Goal: Book appointment/travel/reservation

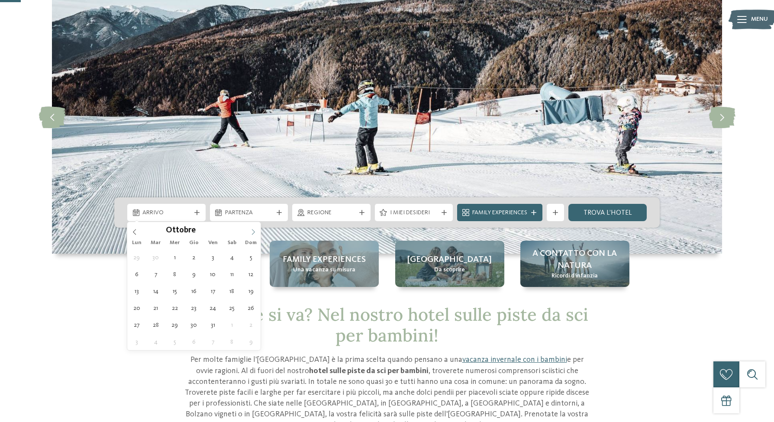
click at [255, 230] on icon at bounding box center [253, 232] width 6 height 6
type input "****"
click at [255, 230] on icon at bounding box center [253, 232] width 6 height 6
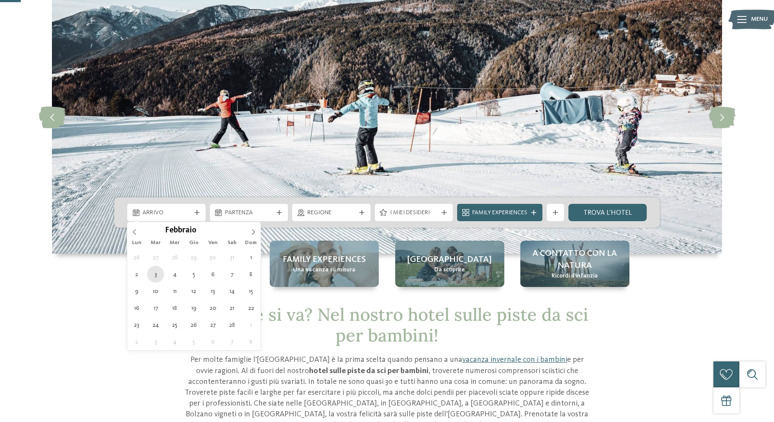
type div "03.02.2026"
type input "****"
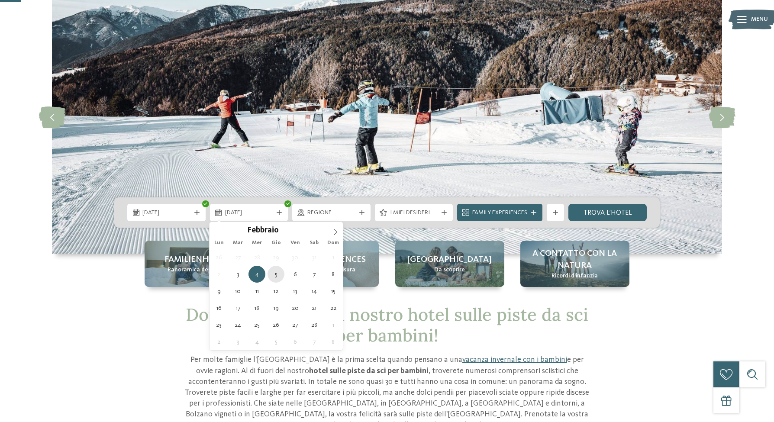
type div "05.02.2026"
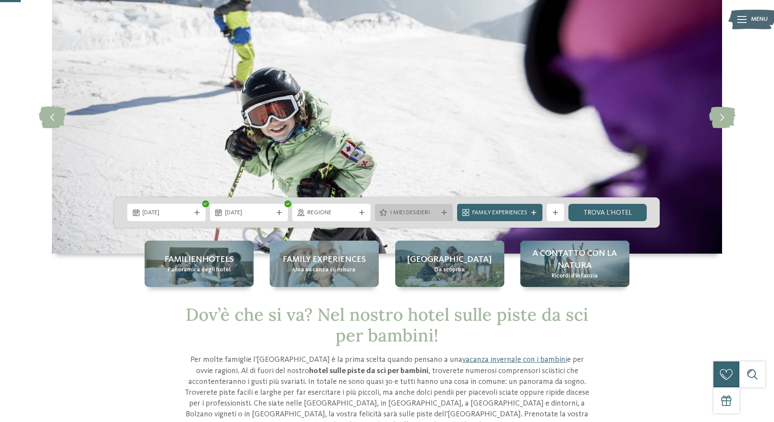
click at [426, 217] on div "I miei desideri" at bounding box center [414, 212] width 78 height 17
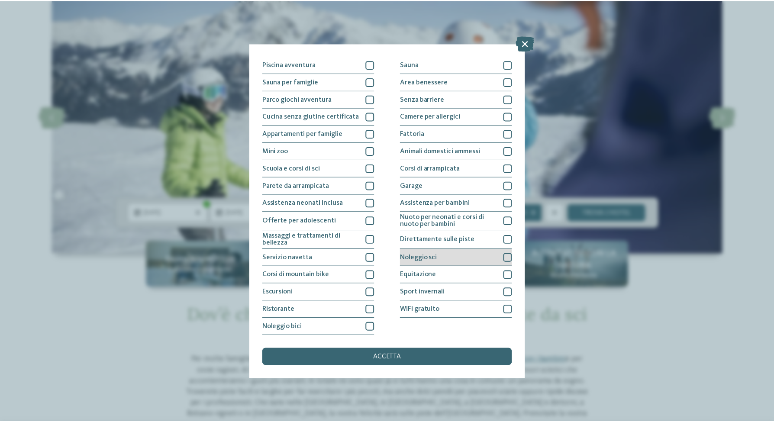
scroll to position [119, 0]
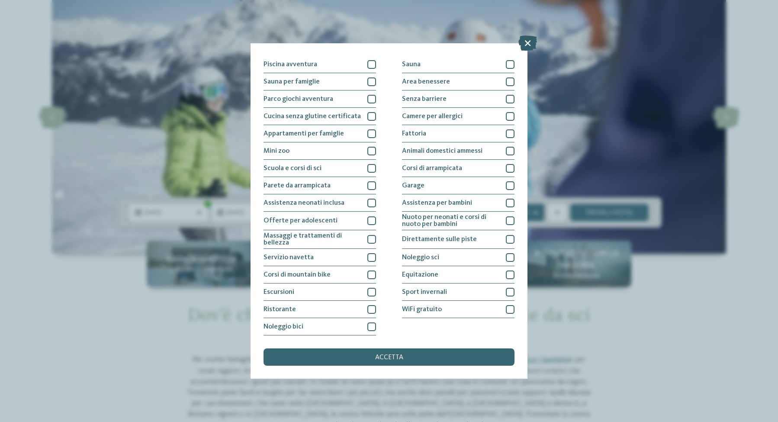
click at [519, 44] on icon at bounding box center [528, 42] width 19 height 15
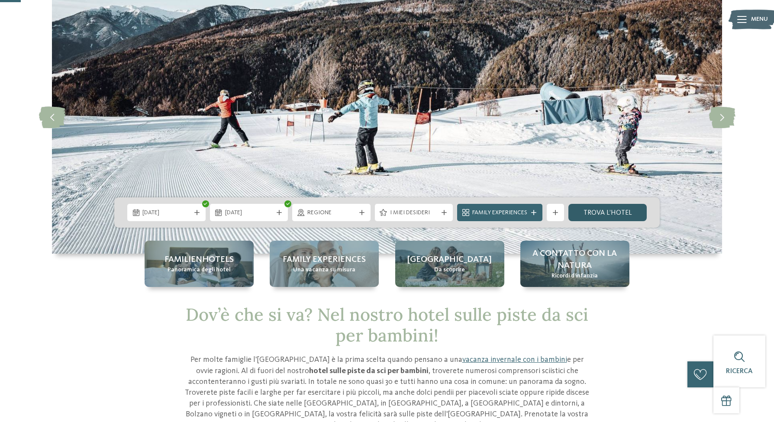
click at [601, 218] on link "trova l’hotel" at bounding box center [607, 212] width 78 height 17
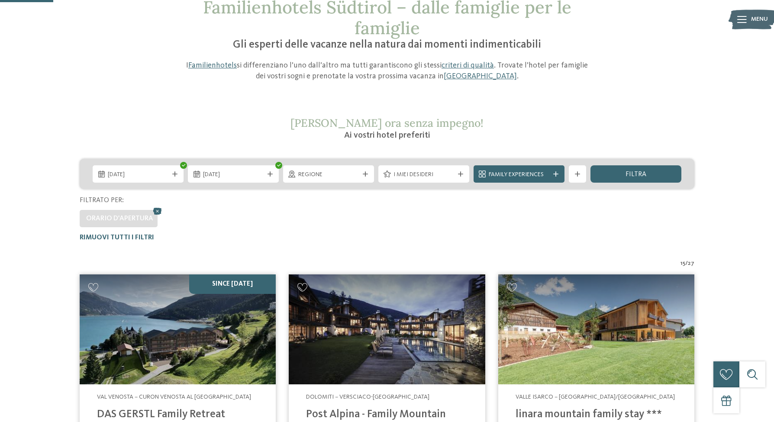
scroll to position [192, 0]
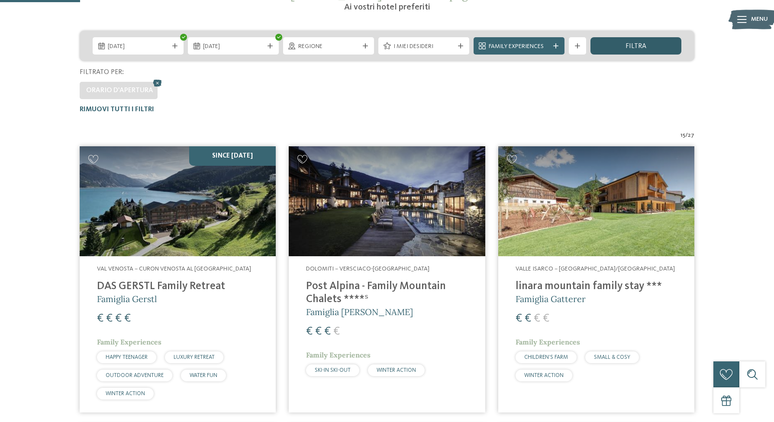
click at [640, 44] on span "filtra" at bounding box center [635, 46] width 21 height 7
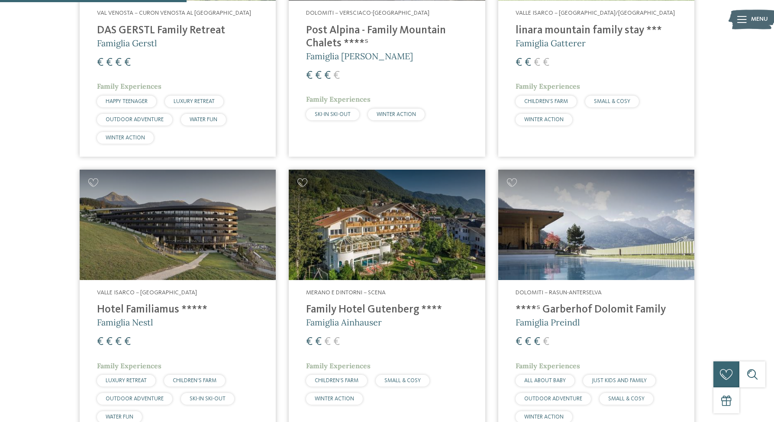
scroll to position [139, 0]
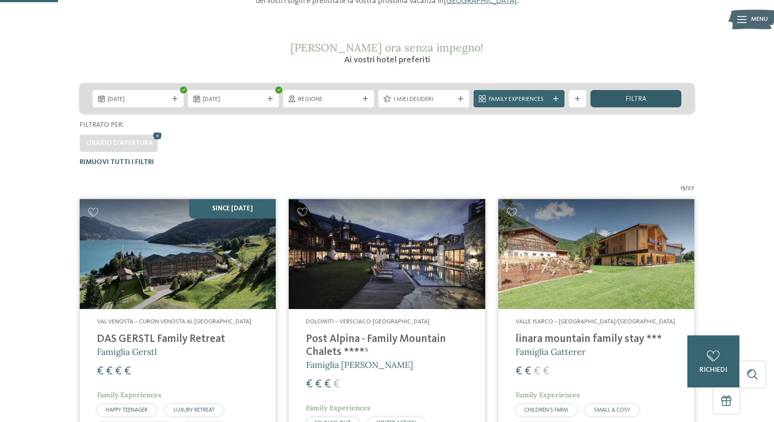
click at [654, 102] on div "filtra" at bounding box center [635, 98] width 91 height 17
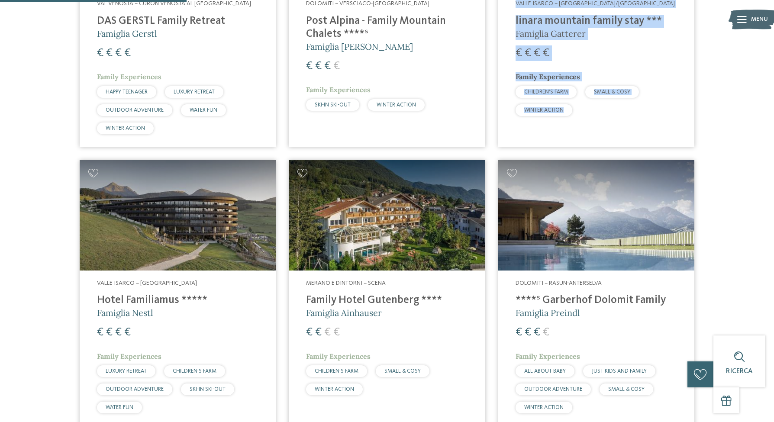
scroll to position [529, 0]
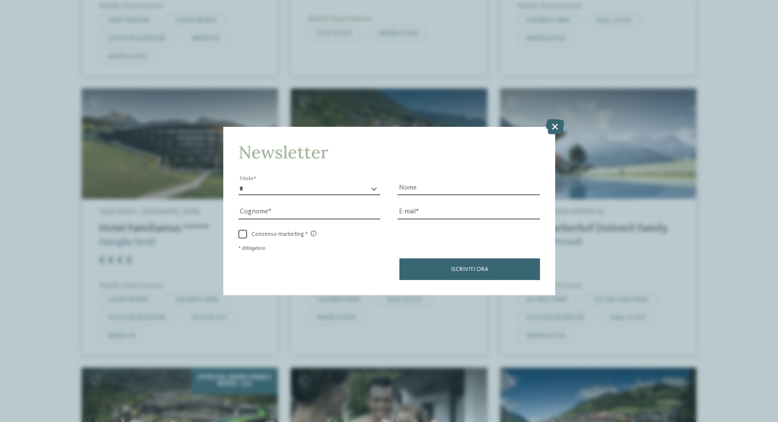
click at [565, 81] on div "Newsletter * ****** ******* ******** ****** Titolo Nome Cognome Fax" at bounding box center [389, 211] width 778 height 422
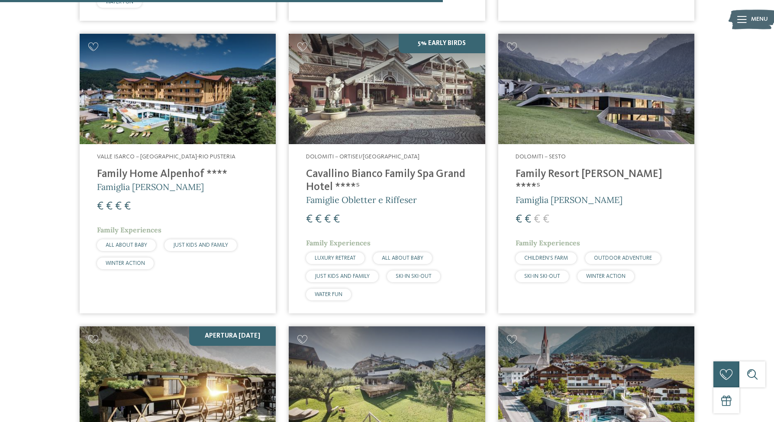
scroll to position [1062, 0]
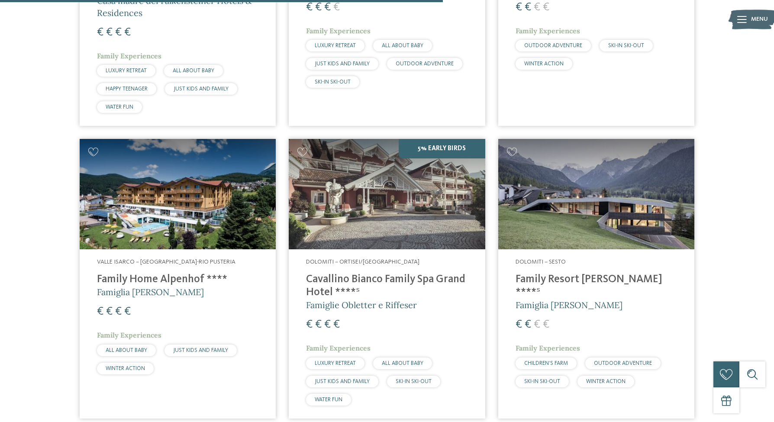
click at [612, 277] on h4 "Family Resort Rainer ****ˢ" at bounding box center [596, 286] width 161 height 26
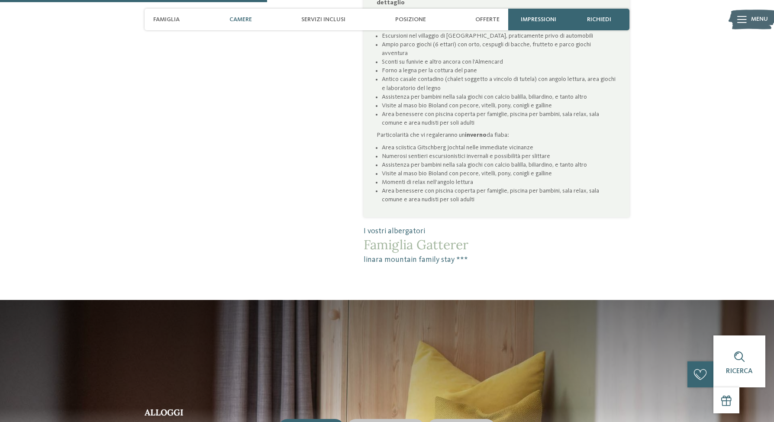
scroll to position [940, 0]
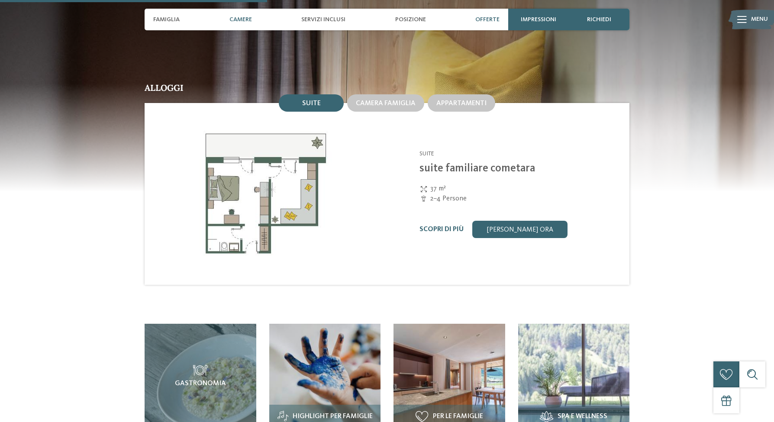
click at [482, 17] on span "Offerte" at bounding box center [487, 19] width 24 height 7
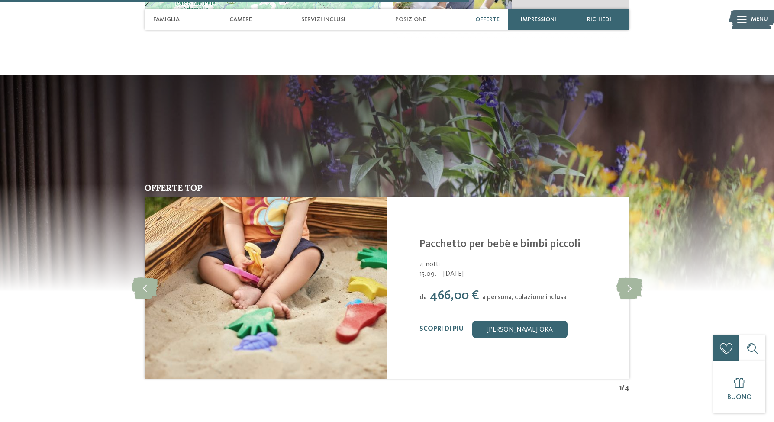
scroll to position [1651, 0]
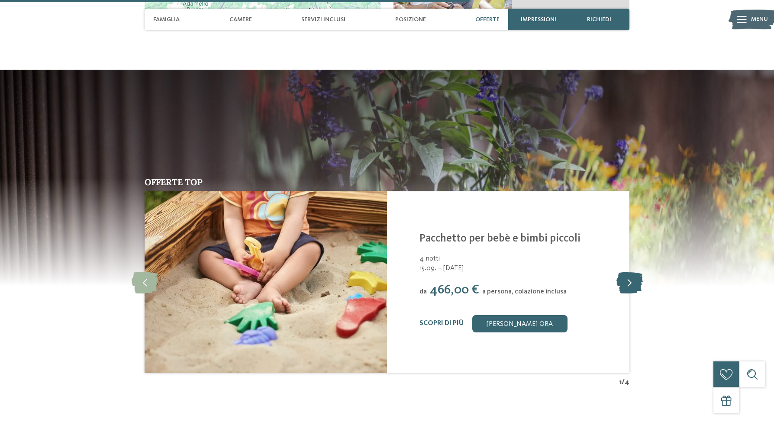
click at [639, 271] on icon at bounding box center [629, 282] width 26 height 22
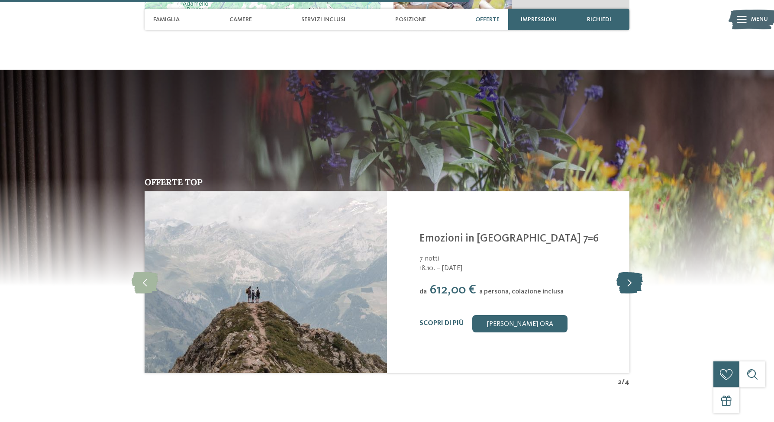
click at [639, 271] on icon at bounding box center [629, 282] width 26 height 22
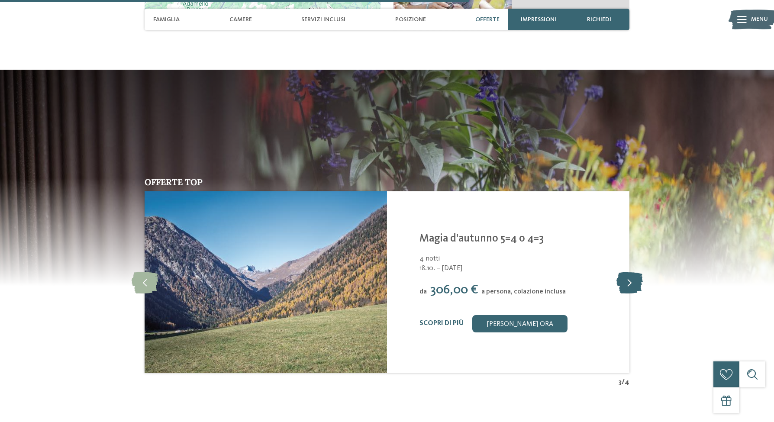
click at [639, 271] on icon at bounding box center [629, 282] width 26 height 22
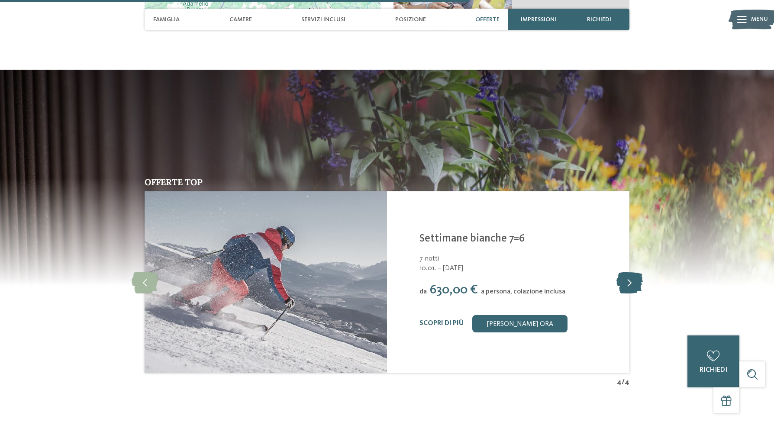
click at [639, 271] on icon at bounding box center [629, 282] width 26 height 22
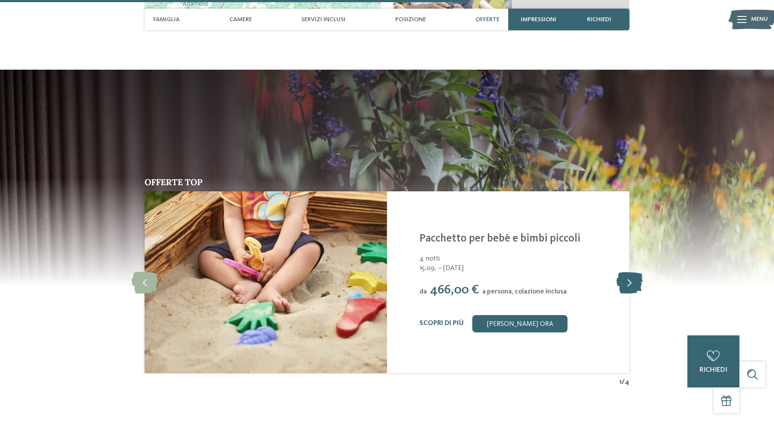
click at [639, 271] on icon at bounding box center [629, 282] width 26 height 22
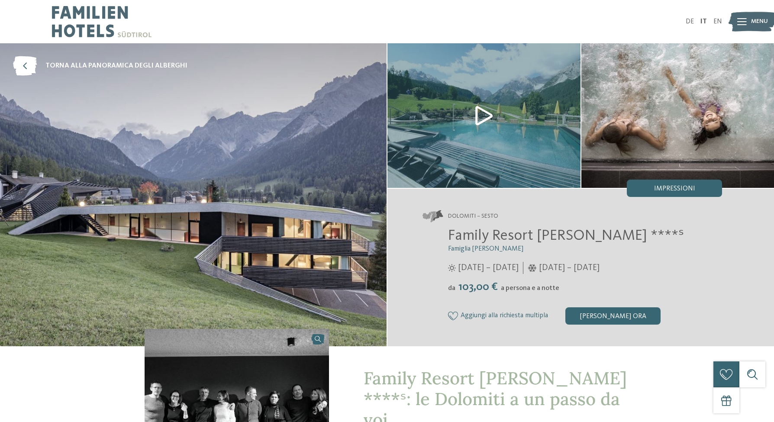
drag, startPoint x: 437, startPoint y: 282, endPoint x: 509, endPoint y: 285, distance: 72.8
click at [509, 285] on div "Family Resort [PERSON_NAME] ****ˢ Famiglia [PERSON_NAME] [DATE] – [DATE] da" at bounding box center [572, 275] width 300 height 97
click at [509, 285] on span "a persona e a notte" at bounding box center [530, 288] width 58 height 7
click at [596, 313] on div "[PERSON_NAME] ora" at bounding box center [612, 315] width 95 height 17
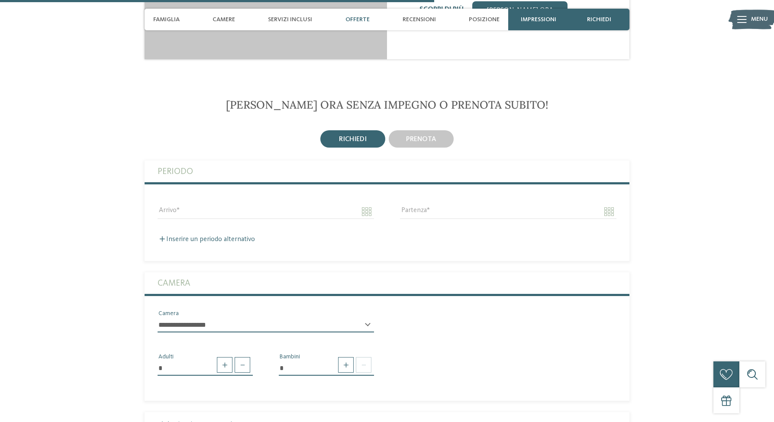
scroll to position [1444, 0]
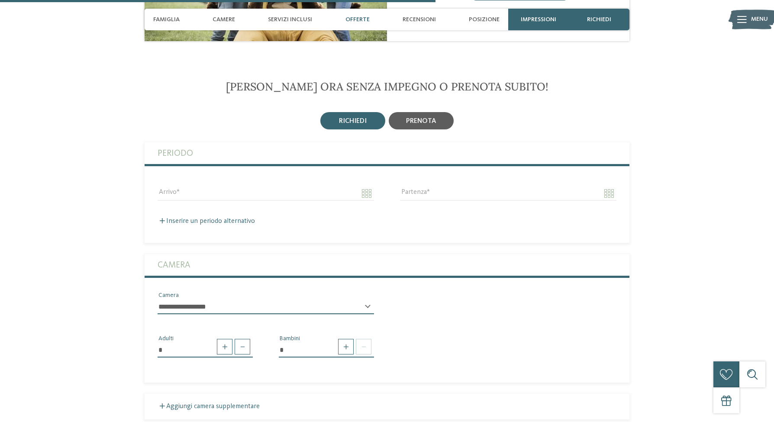
click at [425, 118] on span "prenota" at bounding box center [421, 121] width 30 height 7
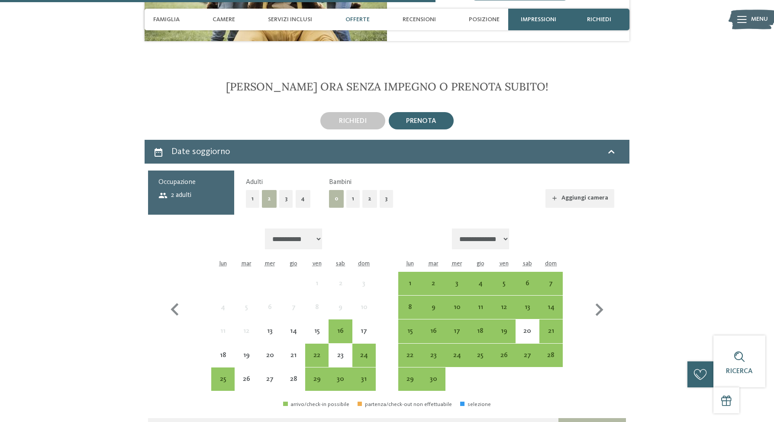
click at [353, 190] on button "1" at bounding box center [352, 199] width 13 height 18
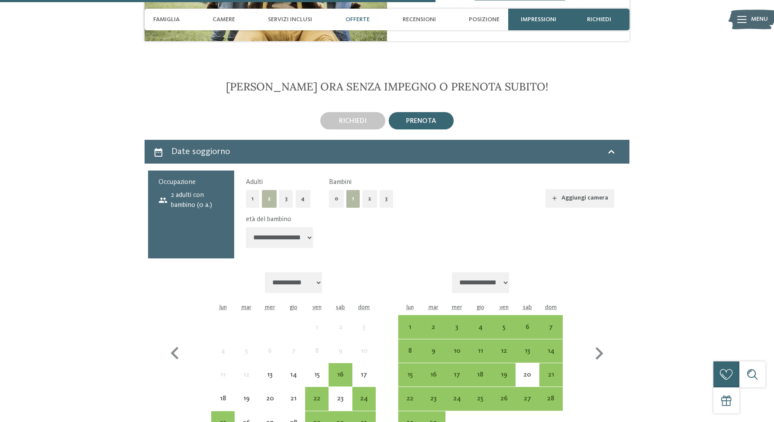
select select "*"
click at [597, 347] on icon "button" at bounding box center [599, 353] width 8 height 13
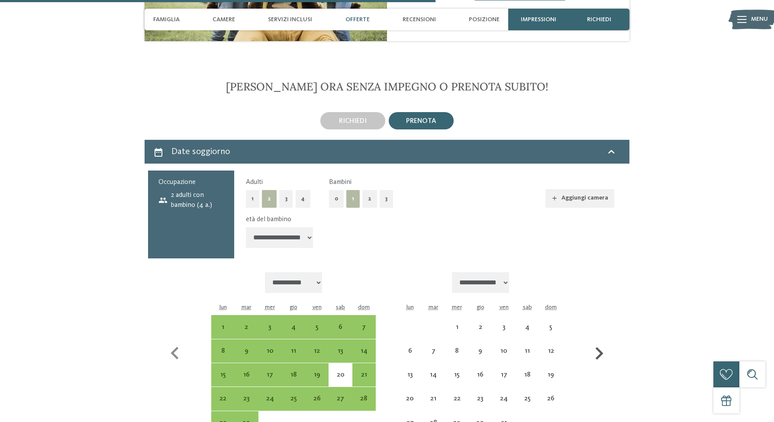
click at [597, 347] on icon "button" at bounding box center [599, 353] width 8 height 13
select select "**********"
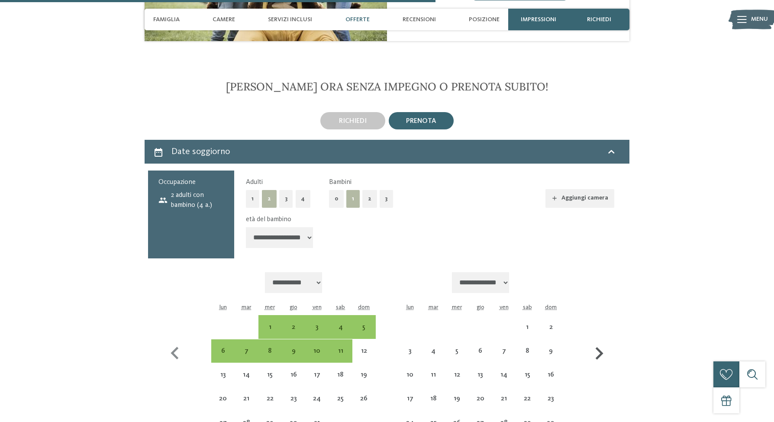
click at [597, 347] on icon "button" at bounding box center [599, 353] width 8 height 13
select select "**********"
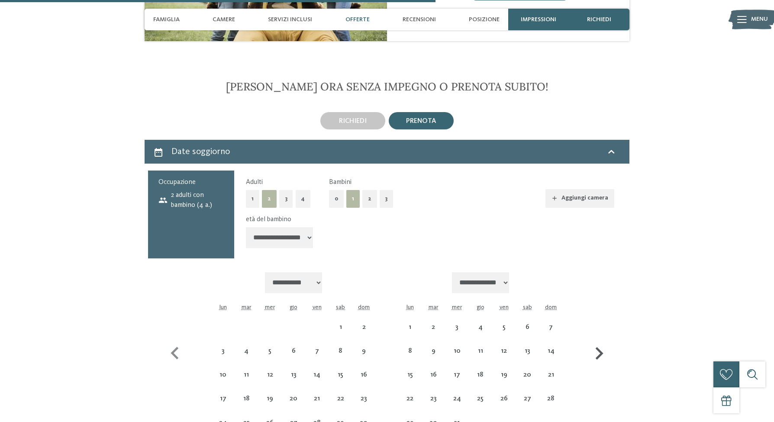
click at [597, 347] on icon "button" at bounding box center [599, 353] width 8 height 13
select select "**********"
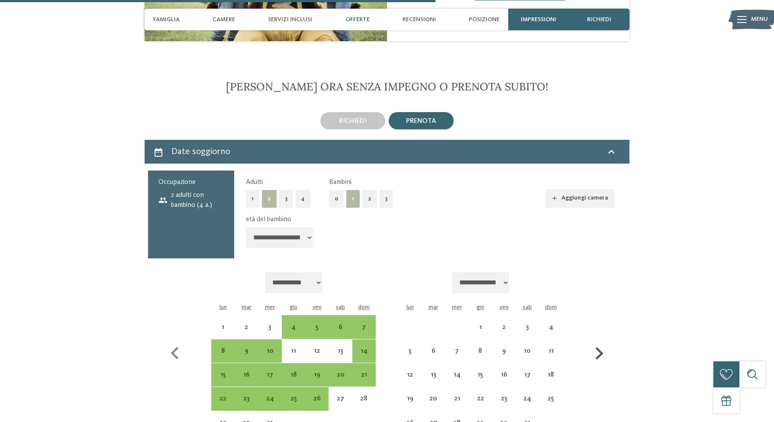
click at [597, 347] on icon "button" at bounding box center [599, 353] width 8 height 13
select select "**********"
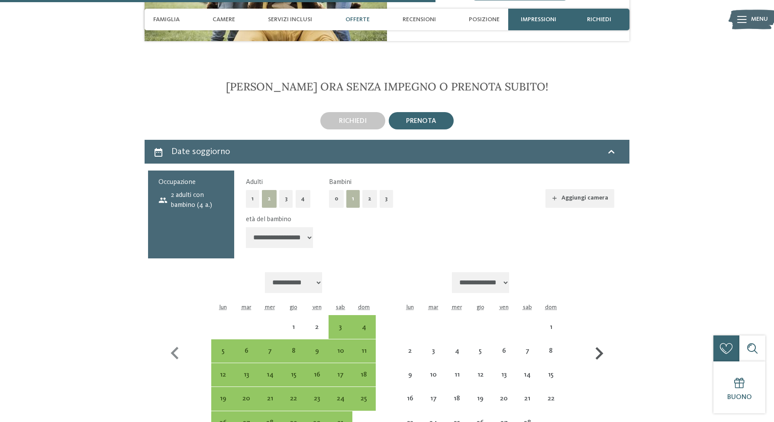
select select "**********"
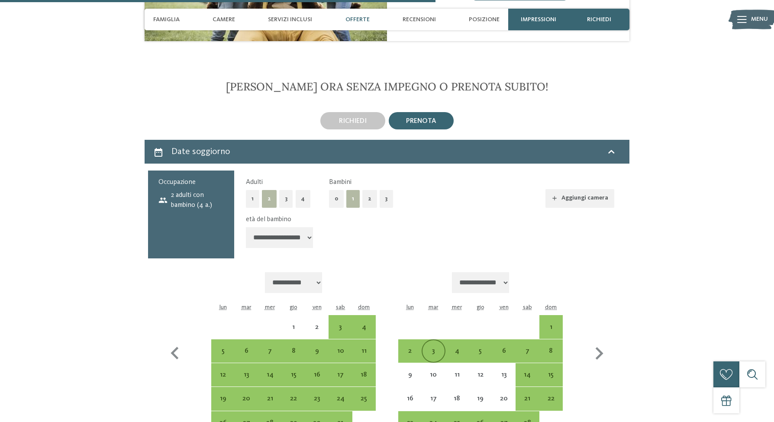
click at [429, 348] on div "3" at bounding box center [433, 359] width 22 height 22
select select "**********"
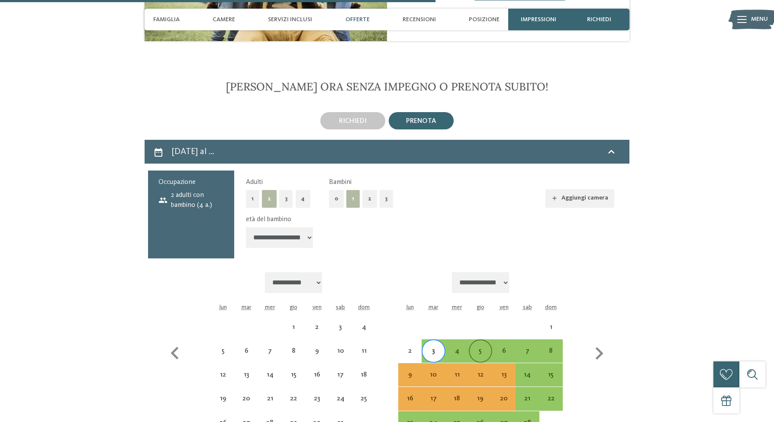
click at [481, 348] on div "5" at bounding box center [481, 359] width 22 height 22
select select "**********"
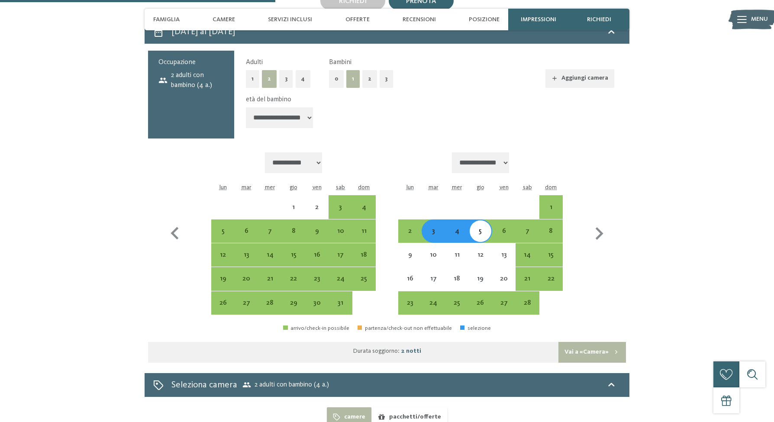
scroll to position [1634, 0]
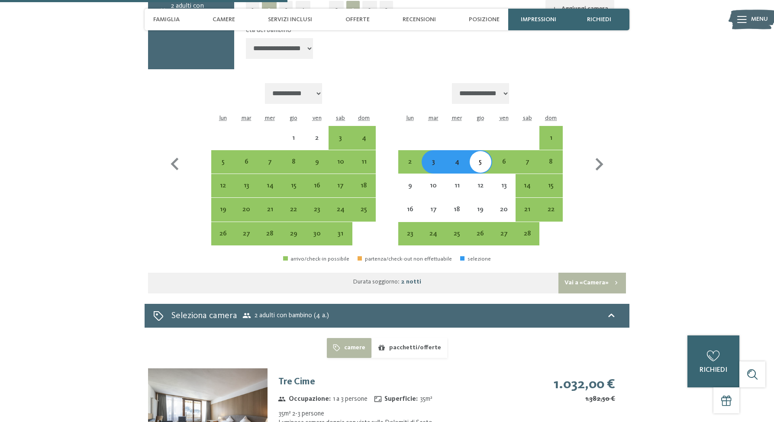
click at [596, 273] on button "Vai a «Camera»" at bounding box center [592, 283] width 68 height 21
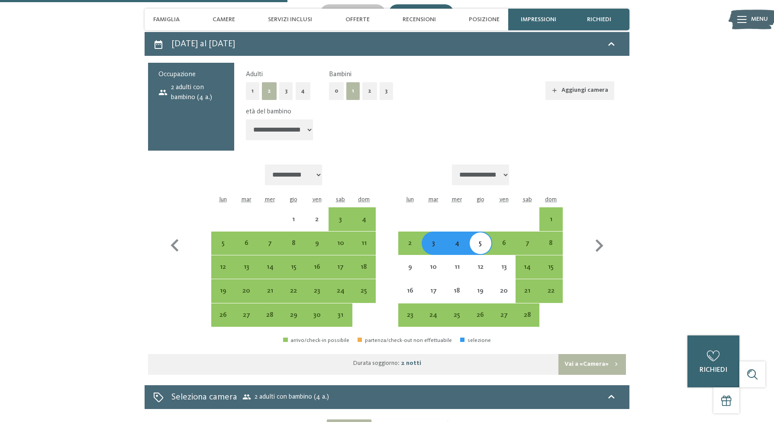
select select "**********"
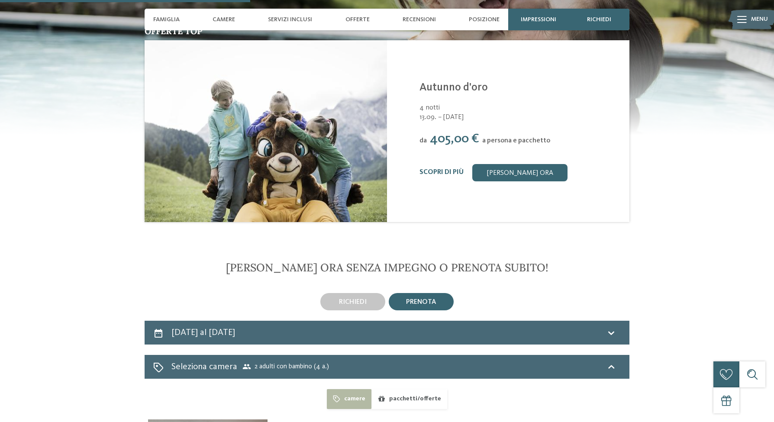
scroll to position [1407, 0]
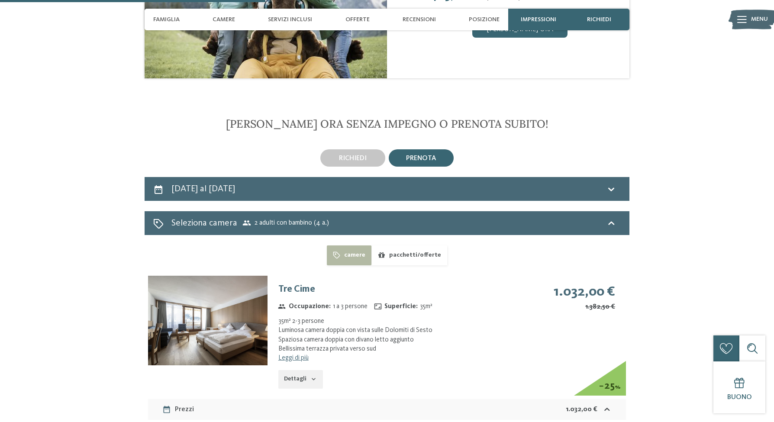
click at [387, 245] on button "pacchetti/offerte" at bounding box center [409, 255] width 76 height 20
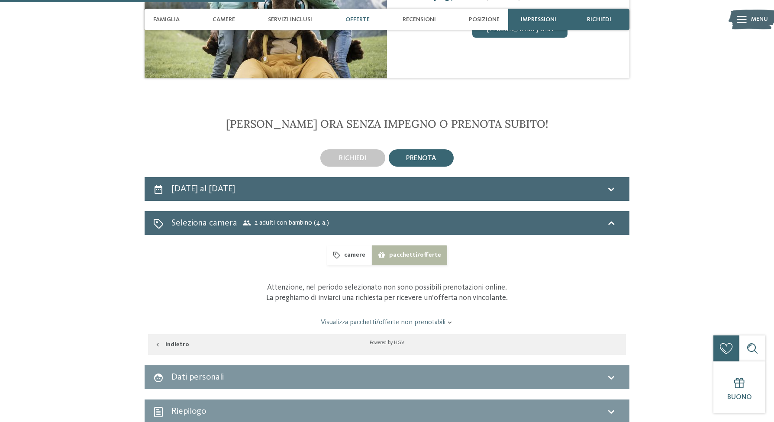
click at [361, 245] on button "camere" at bounding box center [349, 255] width 45 height 20
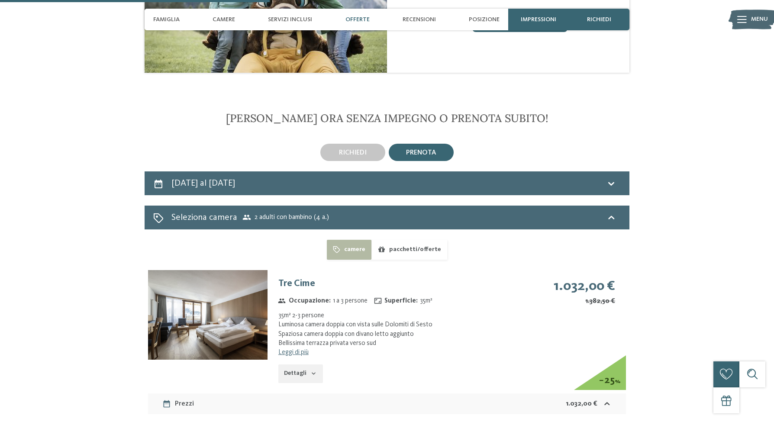
scroll to position [1429, 0]
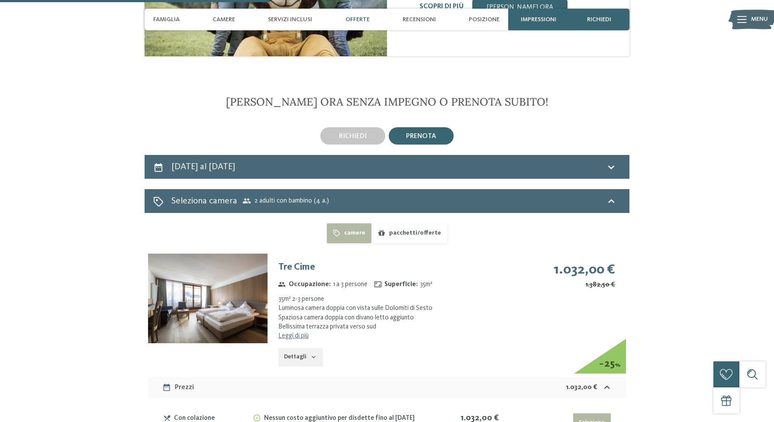
click at [307, 348] on button "Dettagli" at bounding box center [300, 357] width 45 height 19
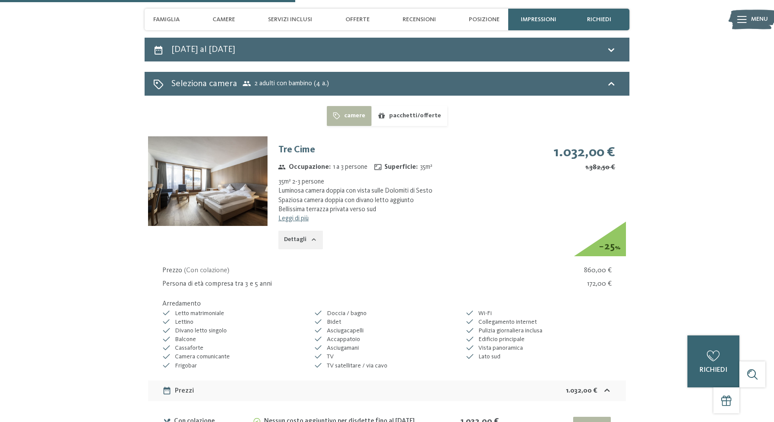
scroll to position [1612, 0]
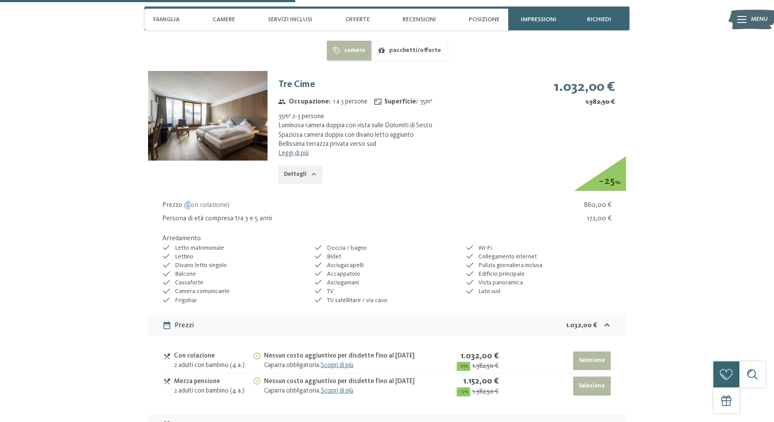
click at [189, 202] on span "( Con colazione )" at bounding box center [206, 205] width 45 height 7
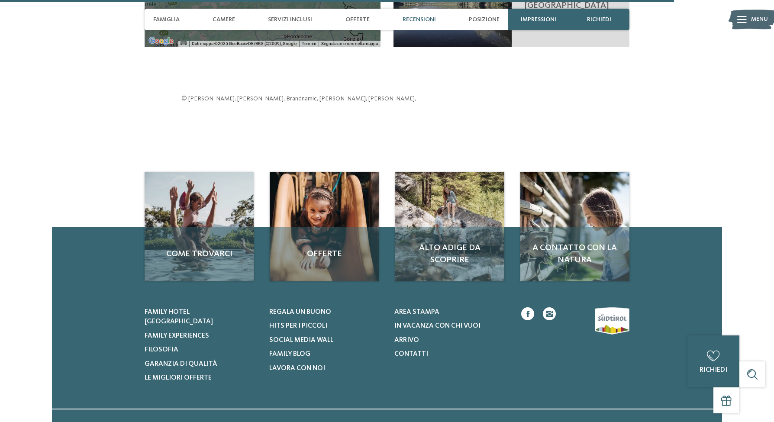
scroll to position [3696, 0]
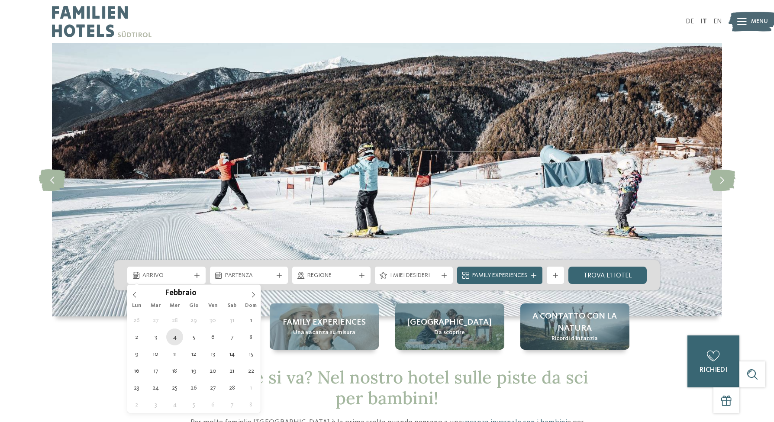
type div "[DATE]"
type input "****"
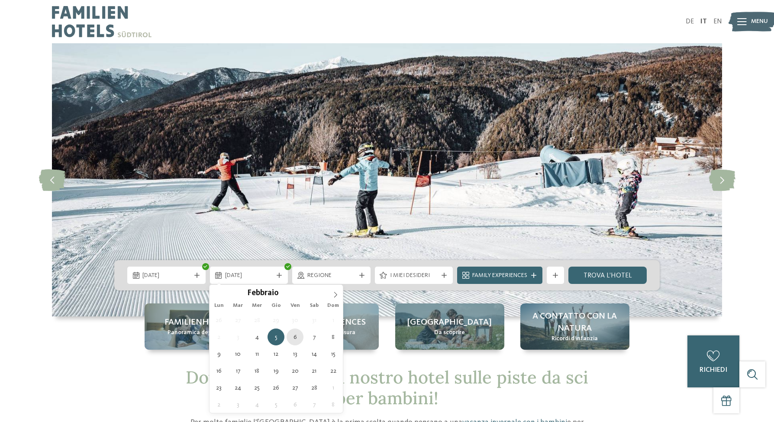
type div "[DATE]"
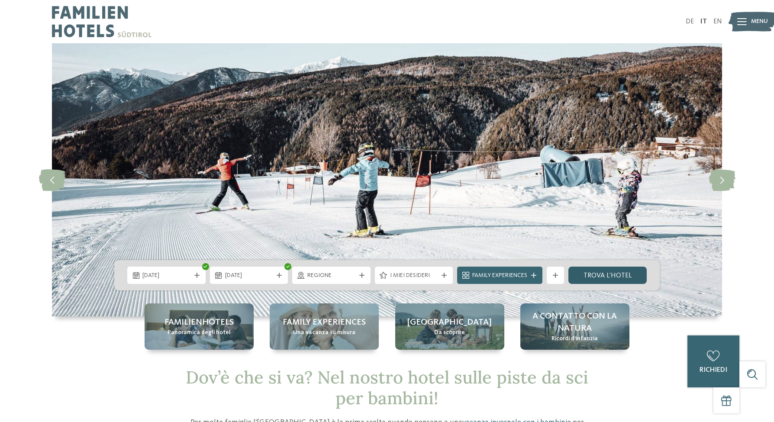
click at [608, 274] on link "trova l’hotel" at bounding box center [607, 275] width 78 height 17
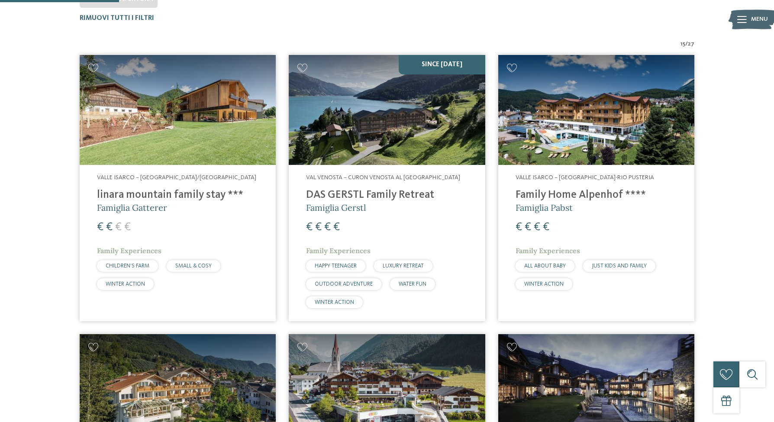
click at [213, 139] on img at bounding box center [178, 110] width 196 height 110
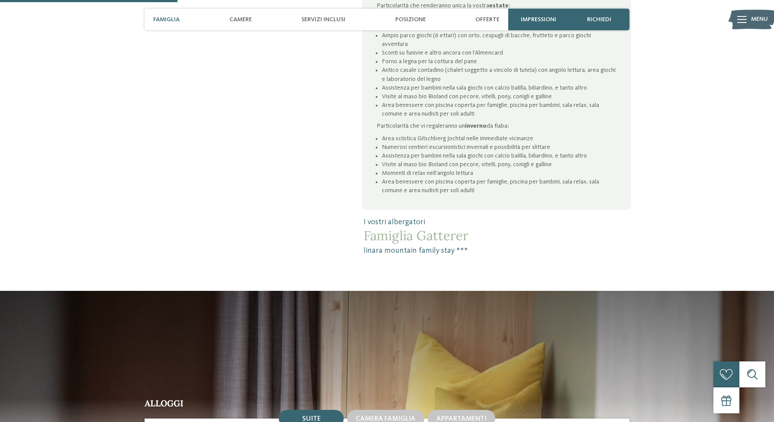
scroll to position [864, 0]
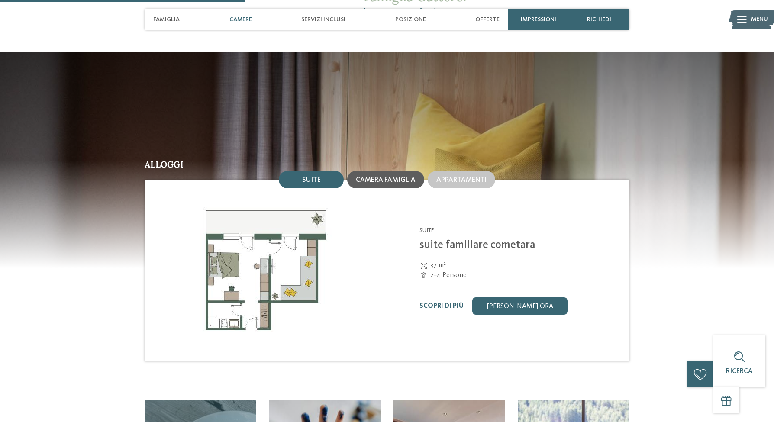
click at [370, 177] on span "Camera famiglia" at bounding box center [386, 180] width 60 height 7
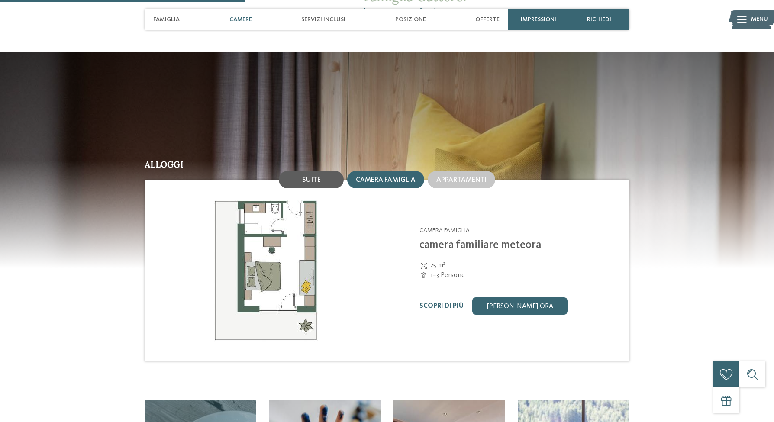
click at [326, 171] on div "Suite" at bounding box center [311, 179] width 65 height 17
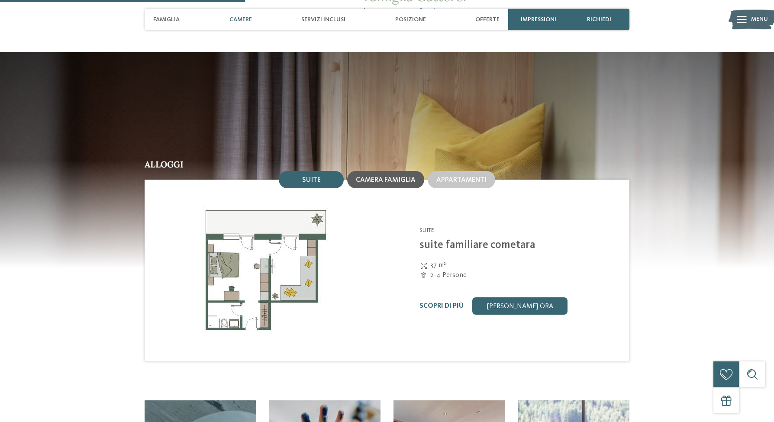
click at [370, 171] on div "Camera famiglia" at bounding box center [385, 179] width 77 height 17
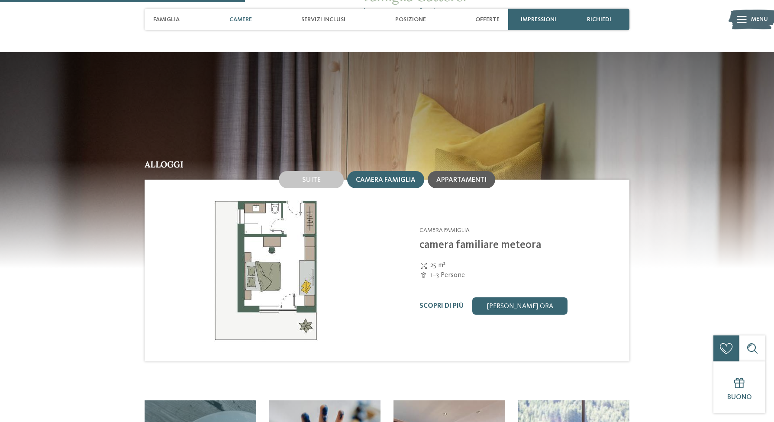
click at [434, 171] on div "Appartamenti" at bounding box center [462, 179] width 68 height 17
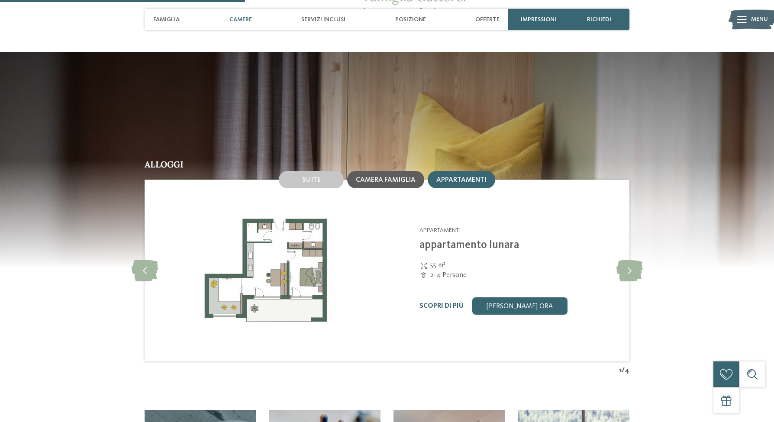
click at [404, 177] on span "Camera famiglia" at bounding box center [386, 180] width 60 height 7
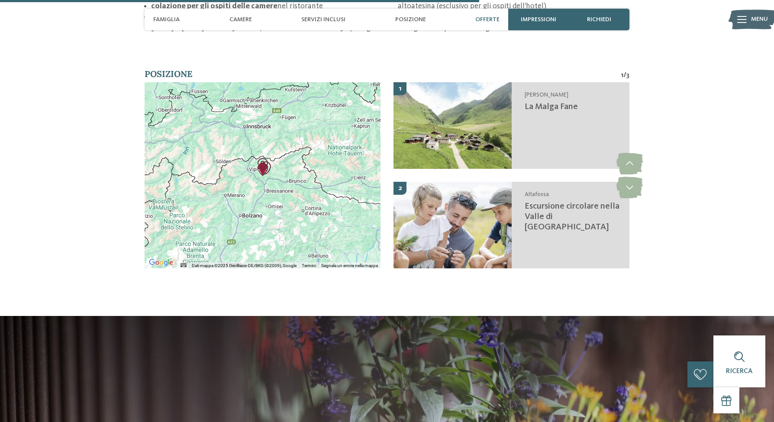
scroll to position [1688, 0]
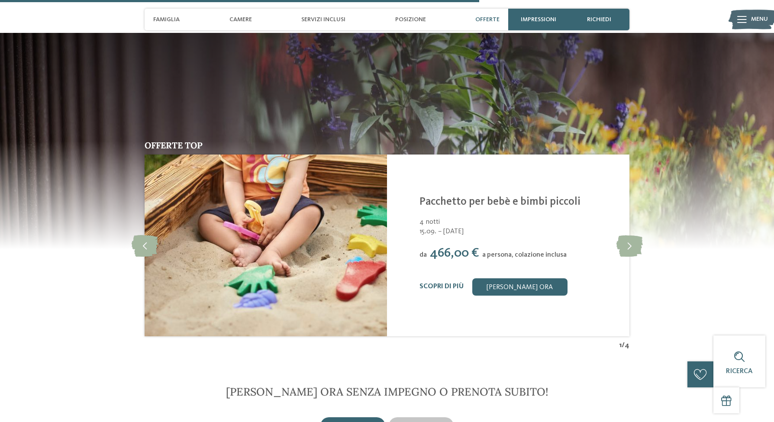
drag, startPoint x: 424, startPoint y: 222, endPoint x: 486, endPoint y: 230, distance: 62.0
click at [485, 245] on div "da 466,00 € a persona, colazione inclusa" at bounding box center [518, 253] width 199 height 16
click at [486, 230] on div "Linara [GEOGRAPHIC_DATA]/[PERSON_NAME][GEOGRAPHIC_DATA] Pacchetto per bebè e bi…" at bounding box center [518, 246] width 199 height 100
click at [622, 235] on icon at bounding box center [629, 246] width 26 height 22
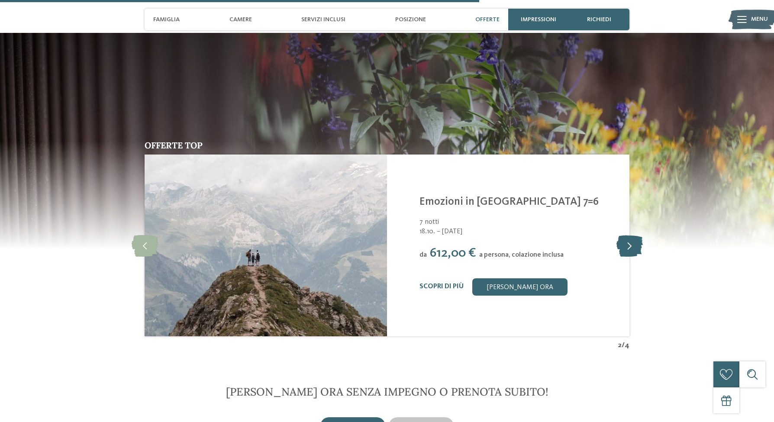
click at [622, 235] on icon at bounding box center [629, 246] width 26 height 22
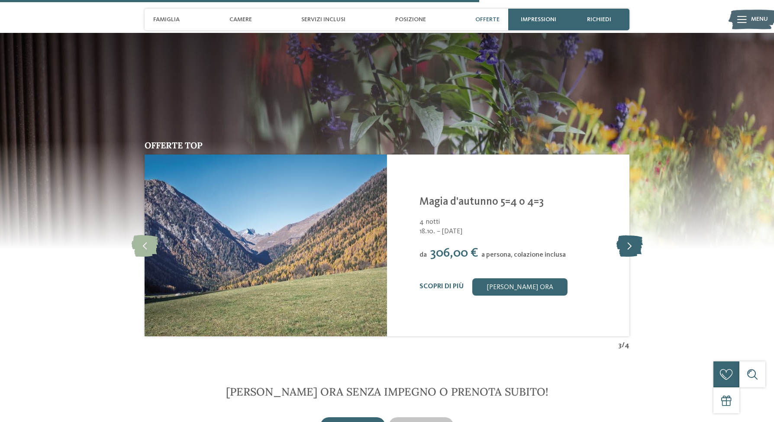
click at [622, 235] on icon at bounding box center [629, 246] width 26 height 22
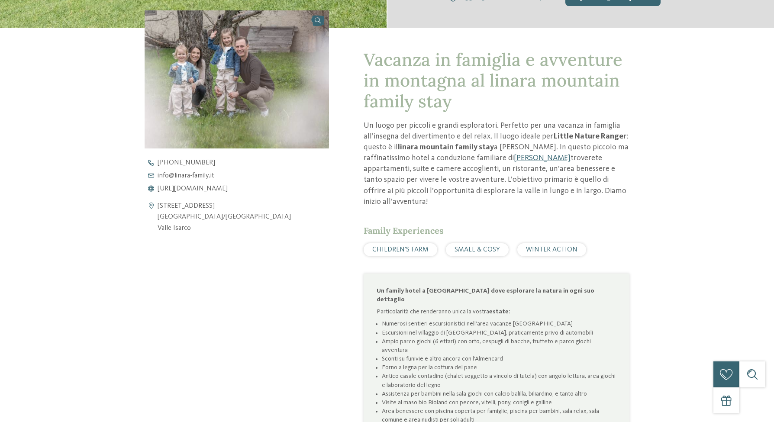
scroll to position [0, 0]
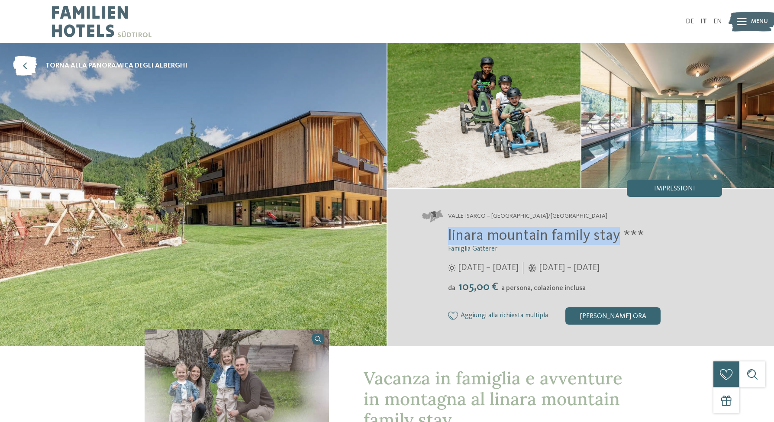
drag, startPoint x: 558, startPoint y: 248, endPoint x: 452, endPoint y: 232, distance: 106.3
click at [448, 231] on span "linara mountain family stay ***" at bounding box center [546, 235] width 196 height 15
